Goal: Information Seeking & Learning: Understand process/instructions

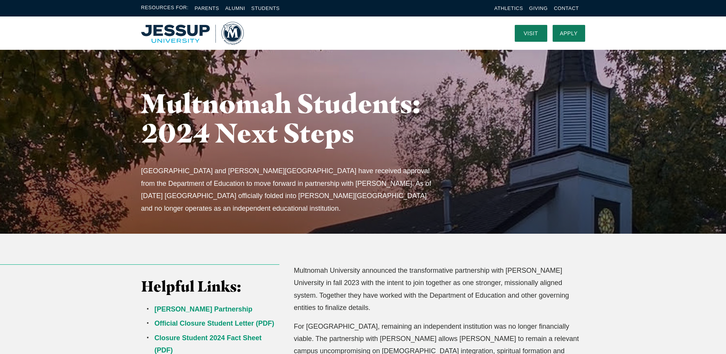
click at [343, 299] on p "Multnomah University announced the transformative partnership with [PERSON_NAME…" at bounding box center [439, 289] width 291 height 50
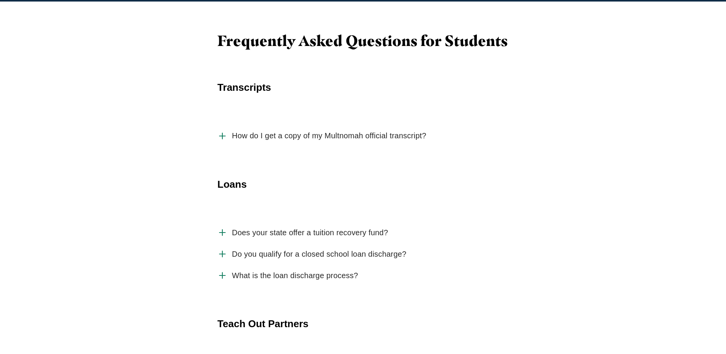
scroll to position [1187, 0]
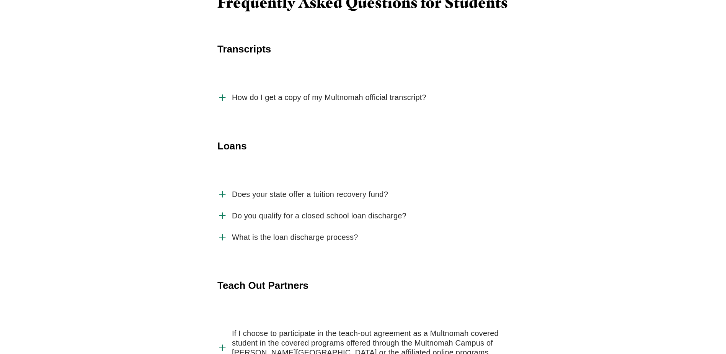
click at [327, 190] on span "Does your state offer a tuition recovery fund?" at bounding box center [310, 195] width 156 height 10
click at [0, 0] on input "Does your state offer a tuition recovery fund?" at bounding box center [0, 0] width 0 height 0
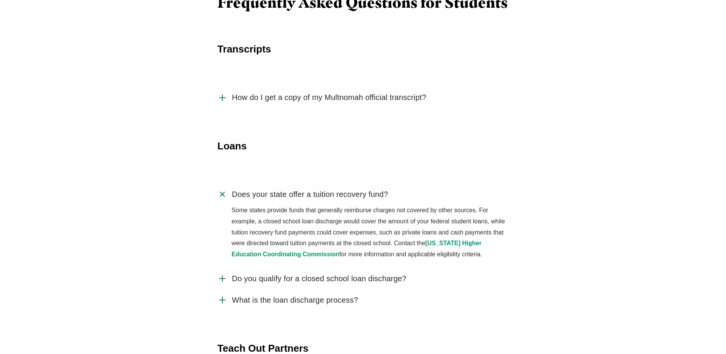
click at [353, 274] on span "Do you qualify for a closed school loan discharge?" at bounding box center [319, 279] width 175 height 10
click at [0, 0] on input "Do you qualify for a closed school loan discharge?" at bounding box center [0, 0] width 0 height 0
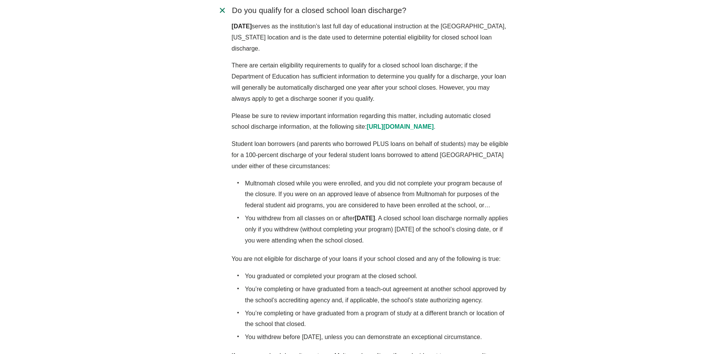
scroll to position [1494, 0]
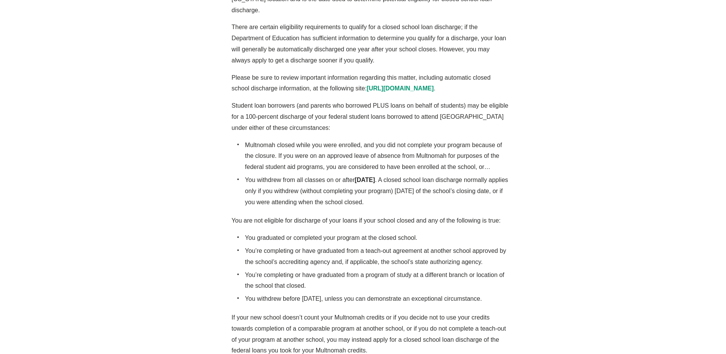
click at [522, 270] on div "Does your state offer a tuition recovery fund? Some states provide funds that g…" at bounding box center [363, 131] width 490 height 508
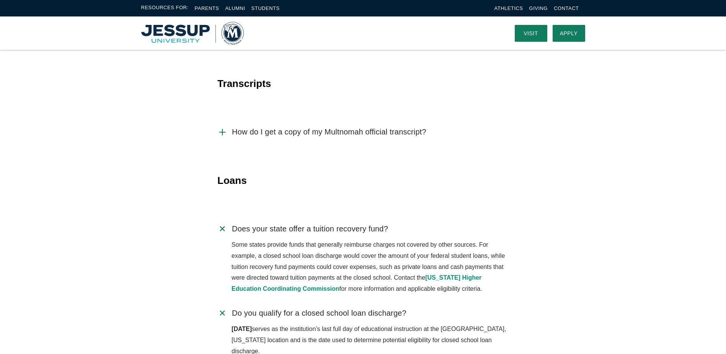
scroll to position [1149, 0]
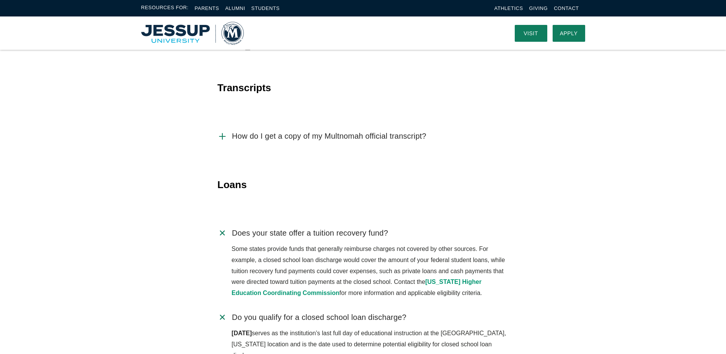
click at [317, 228] on span "Does your state offer a tuition recovery fund?" at bounding box center [310, 233] width 156 height 10
click at [0, 0] on input "Does your state offer a tuition recovery fund?" at bounding box center [0, 0] width 0 height 0
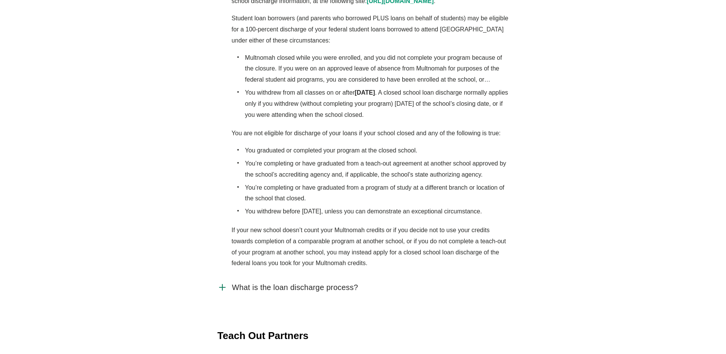
scroll to position [1531, 0]
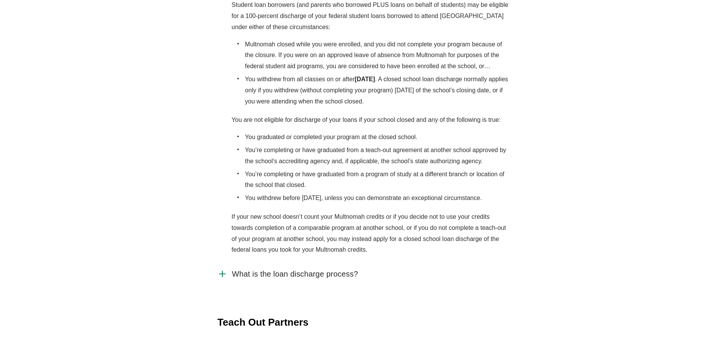
click at [296, 269] on span "What is the loan discharge process?" at bounding box center [295, 274] width 126 height 10
click at [0, 0] on input "What is the loan discharge process?" at bounding box center [0, 0] width 0 height 0
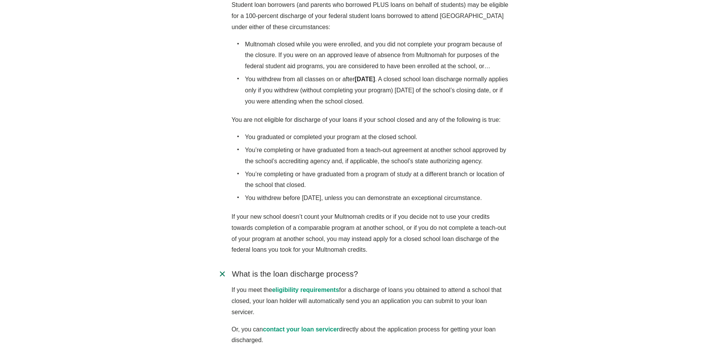
click at [296, 269] on span "What is the loan discharge process?" at bounding box center [295, 274] width 126 height 10
click at [0, 0] on input "What is the loan discharge process?" at bounding box center [0, 0] width 0 height 0
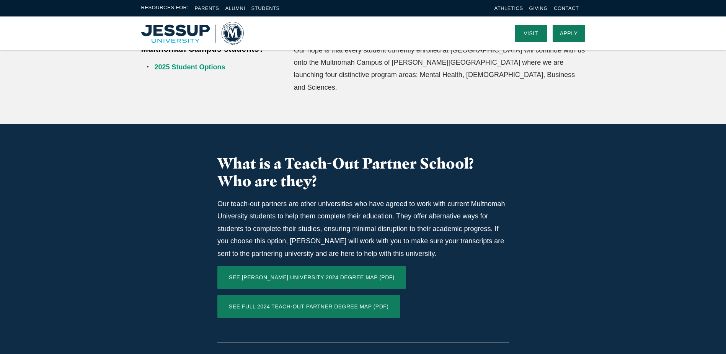
scroll to position [0, 0]
